Goal: Transaction & Acquisition: Purchase product/service

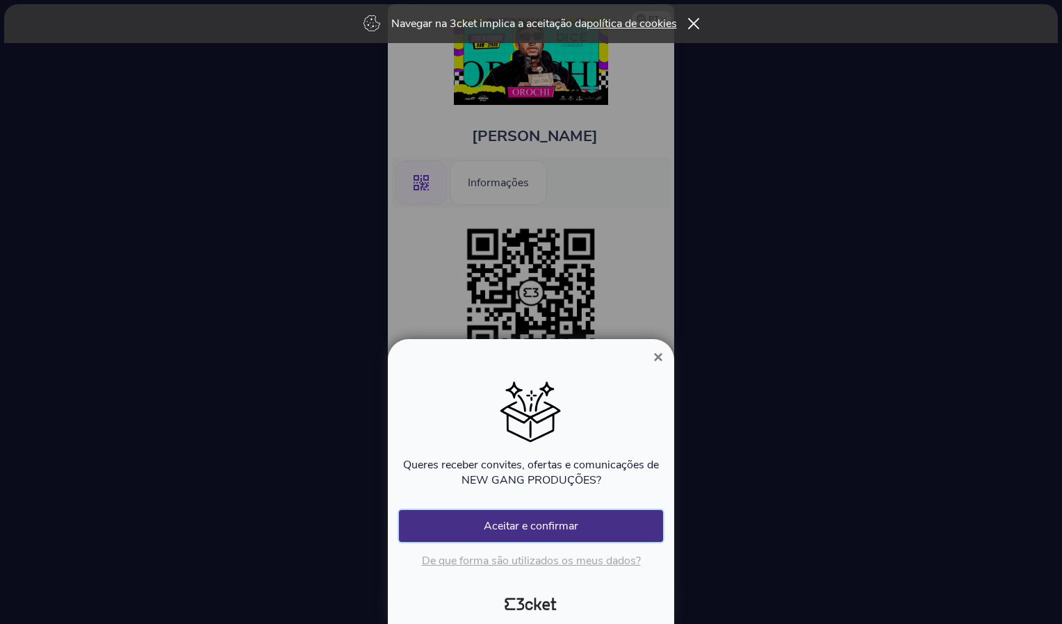
click at [628, 524] on button "Aceitar e confirmar" at bounding box center [531, 526] width 264 height 32
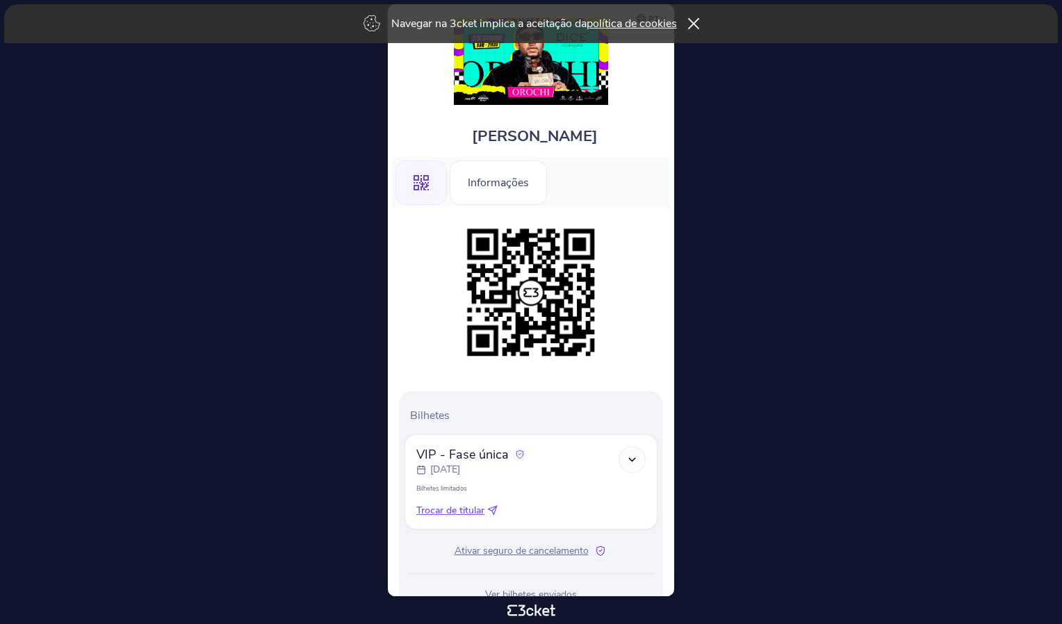
click at [635, 456] on icon at bounding box center [632, 460] width 12 height 12
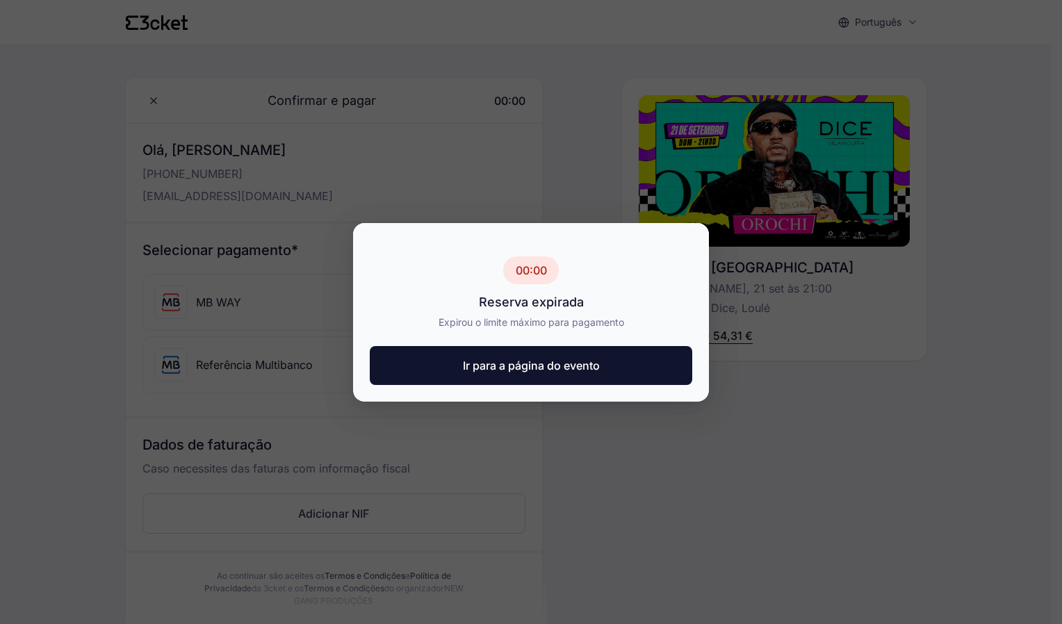
click at [678, 441] on div at bounding box center [531, 312] width 1062 height 624
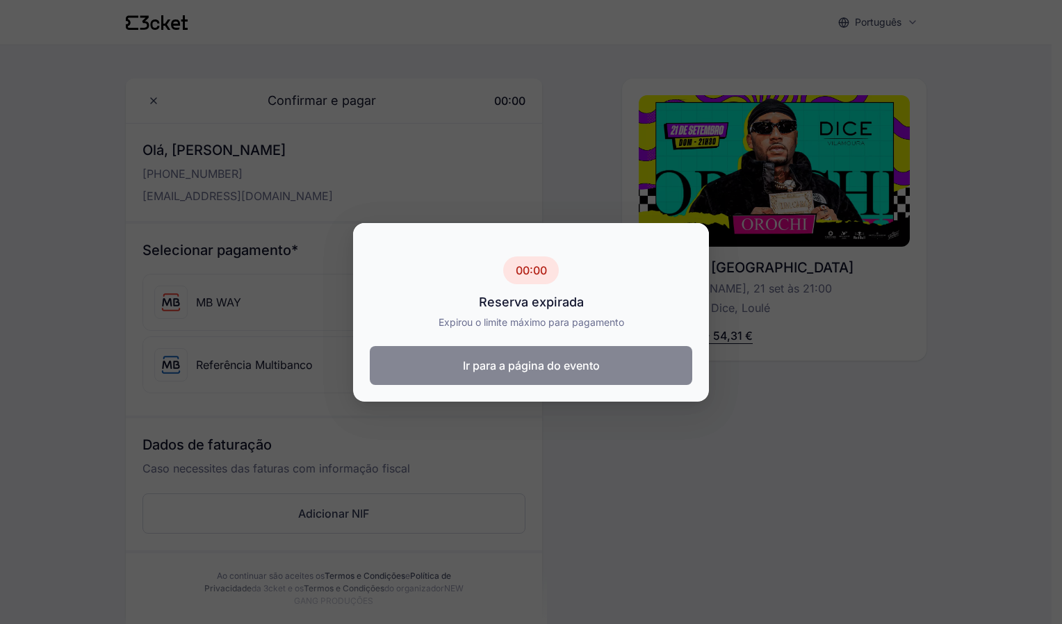
click at [616, 361] on button "Ir para a página do evento" at bounding box center [531, 365] width 323 height 39
